Goal: Information Seeking & Learning: Find specific fact

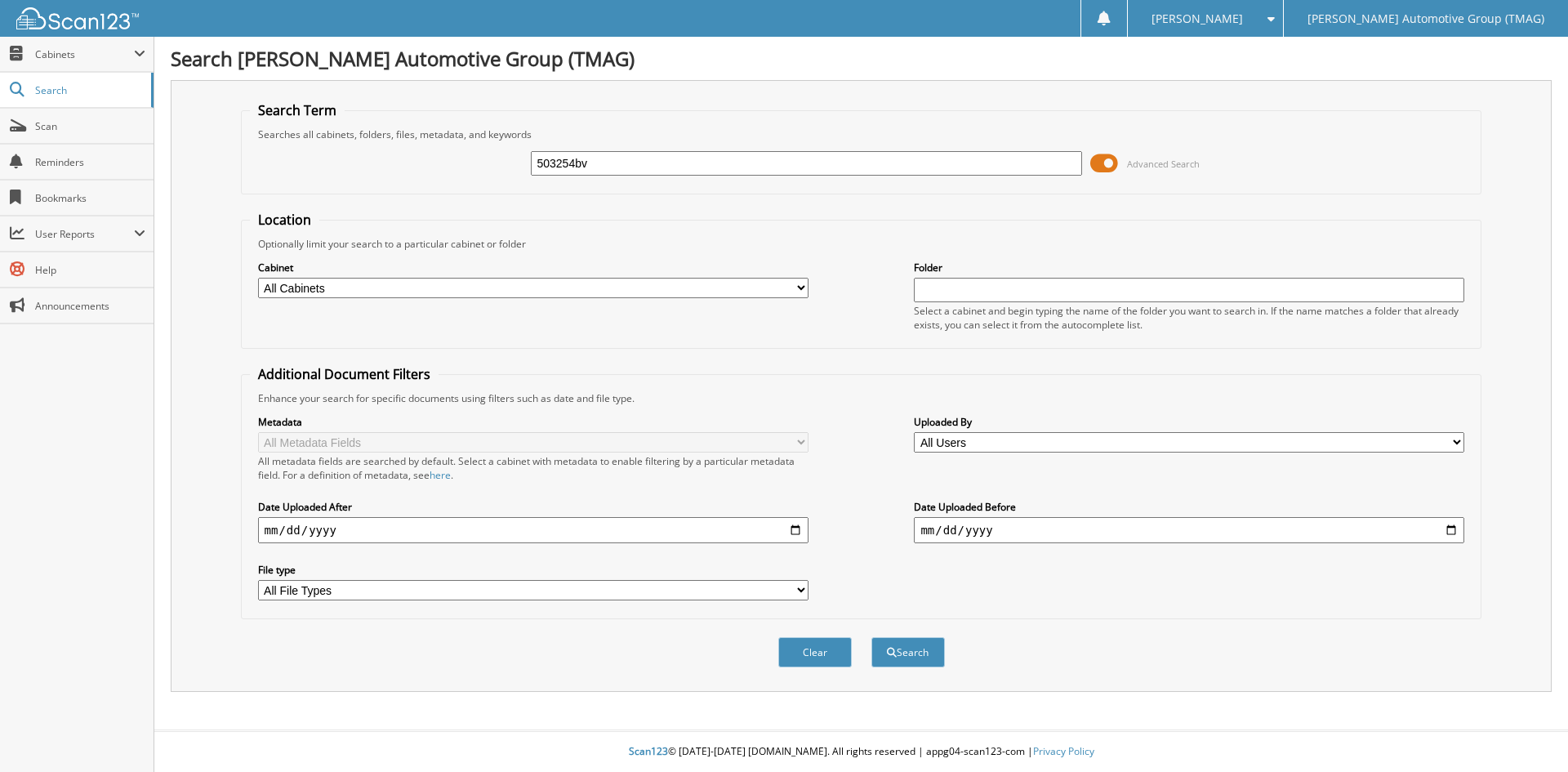
type input "503254bv"
click at [872, 637] on button "Search" at bounding box center [908, 652] width 74 height 30
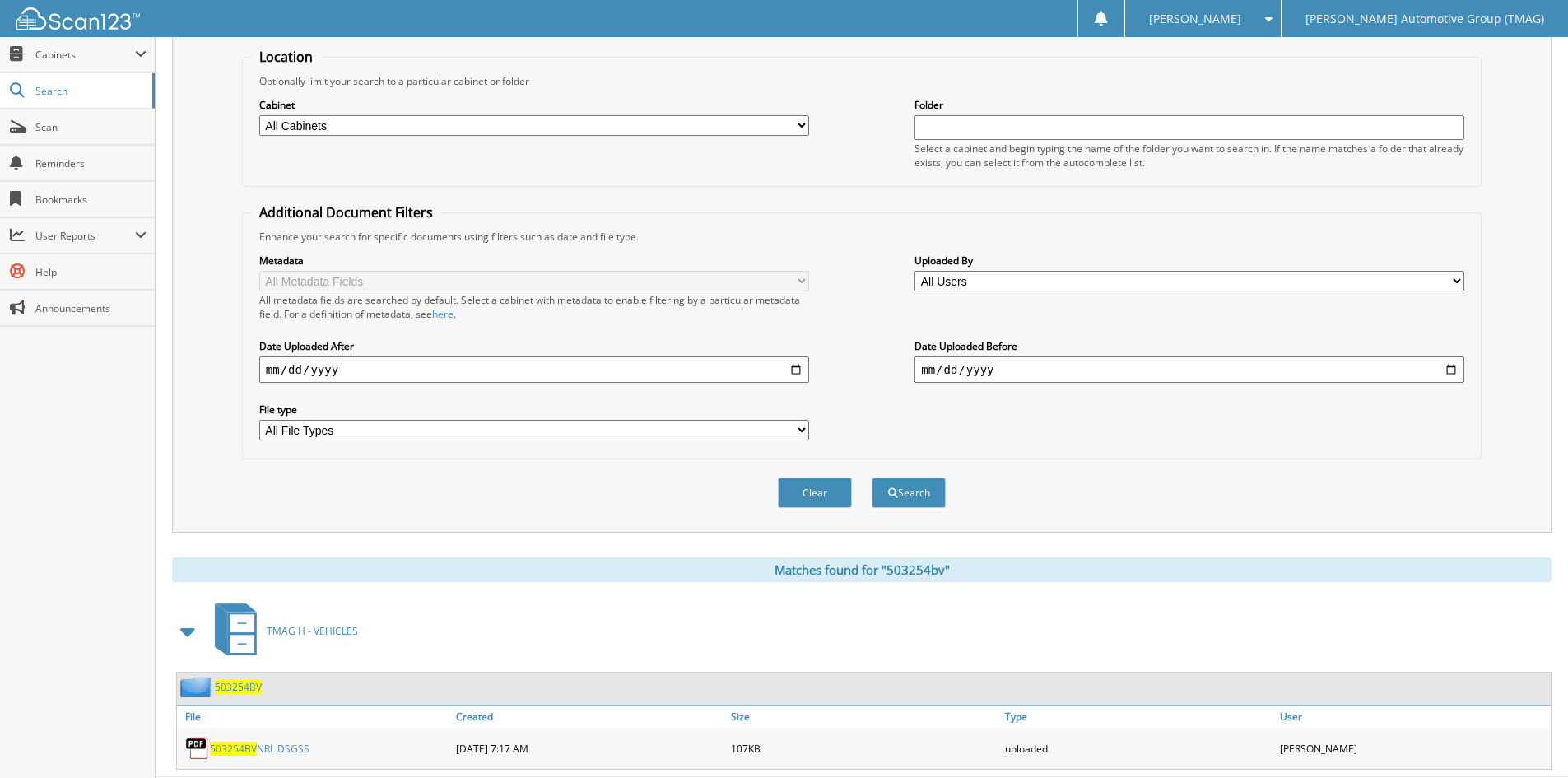
scroll to position [207, 0]
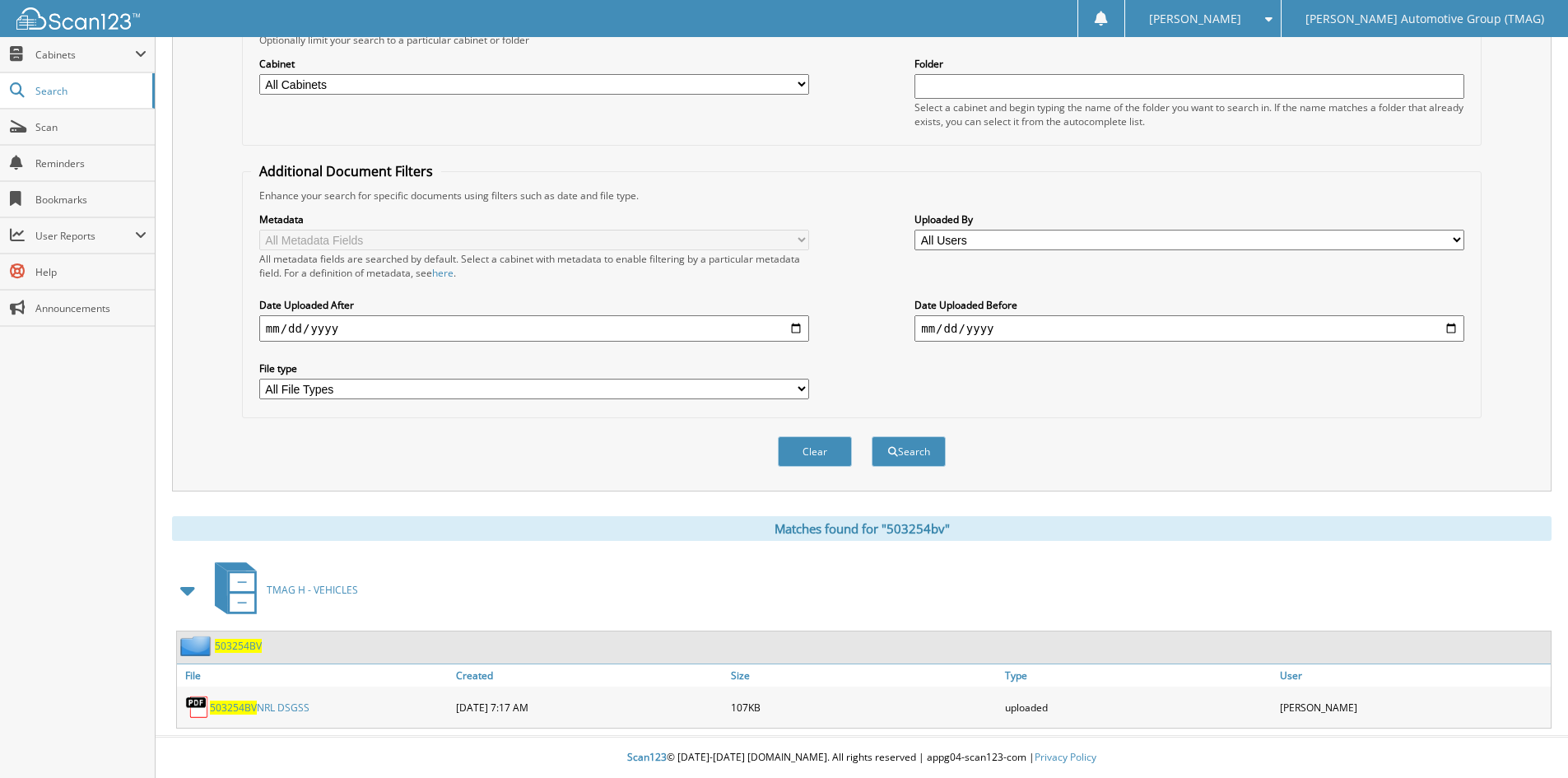
click at [247, 647] on span "503254BV" at bounding box center [238, 645] width 47 height 14
